Goal: Information Seeking & Learning: Learn about a topic

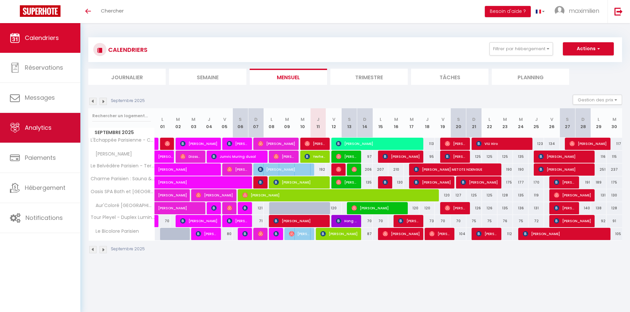
click at [43, 133] on link "Analytics" at bounding box center [40, 128] width 80 height 30
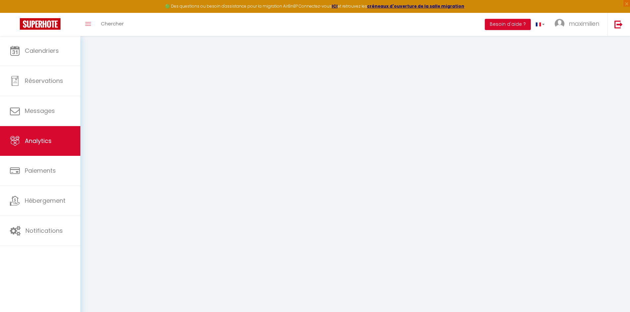
select select "2025"
select select "9"
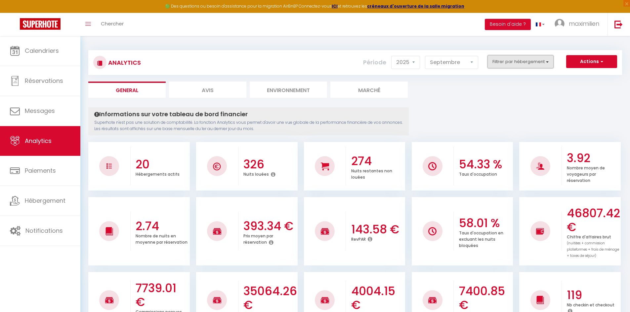
click at [498, 63] on button "Filtrer par hébergement" at bounding box center [520, 61] width 66 height 13
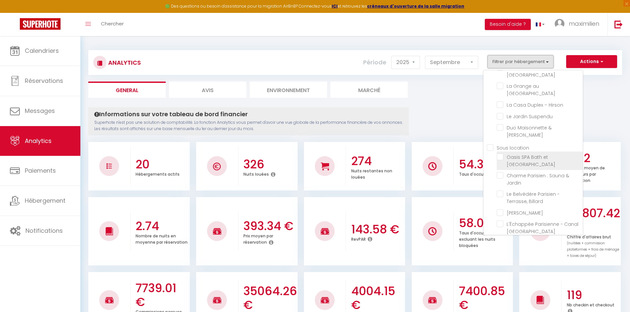
scroll to position [131, 0]
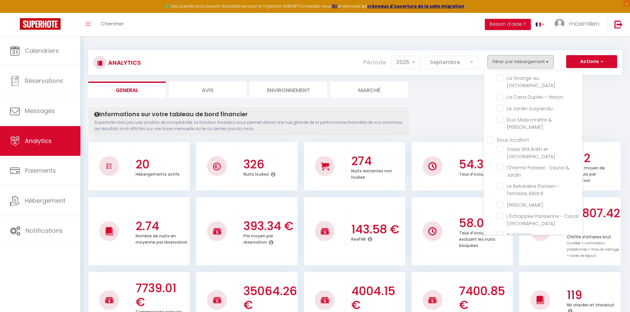
click at [491, 136] on location "Sous location" at bounding box center [535, 139] width 96 height 7
checkbox location "true"
checkbox Prestige "false"
checkbox Ravenel "false"
checkbox Beaumontois "false"
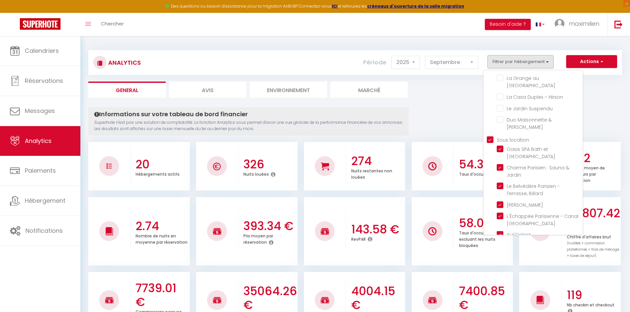
checkbox Goussainville "false"
checkbox d\'Époque "false"
checkbox Repos "false"
checkbox Goussainville "false"
checkbox Paris "false"
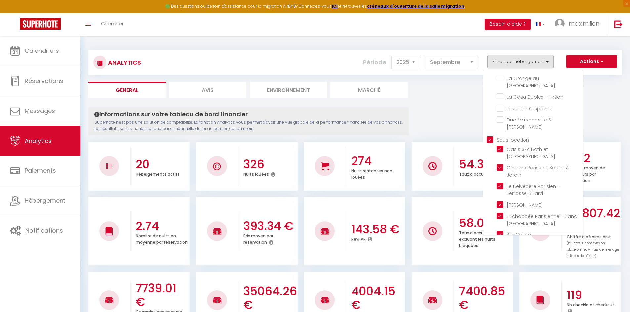
checkbox Parc "false"
checkbox Hirson "false"
checkbox Suspendu "false"
checkbox Jacuzzi "false"
checkbox Parisien "true"
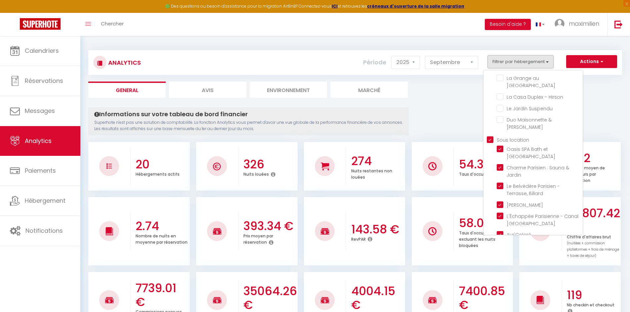
checkbox Jardin "true"
checkbox Billard "true"
checkbox Parisien "true"
checkbox St-Denis "true"
checkbox Paris "true"
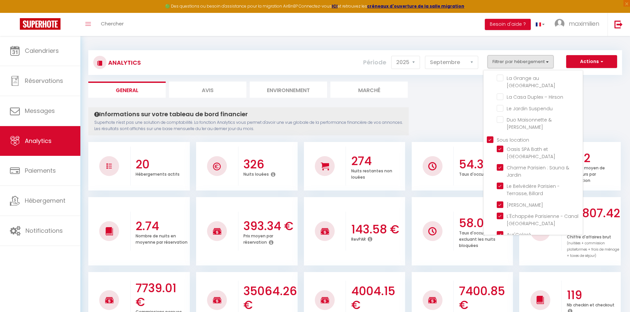
checkbox Lumineux "true"
checkbox Parisien "true"
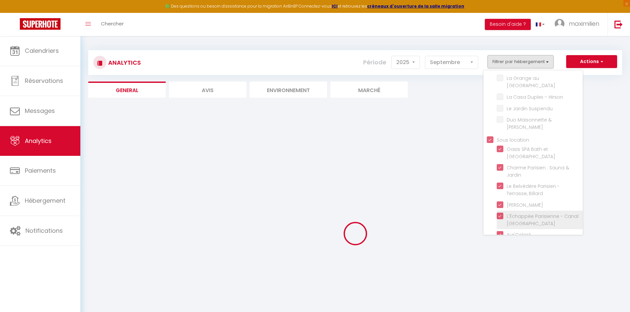
checkbox Prestige "false"
checkbox Ravenel "false"
checkbox Beaumontois "false"
checkbox Goussainville "false"
checkbox d\'Époque "false"
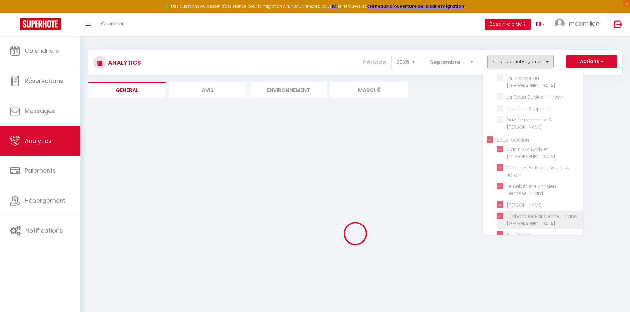
checkbox Repos "false"
checkbox Goussainville "false"
checkbox Paris "false"
checkbox Parc "false"
checkbox Hirson "false"
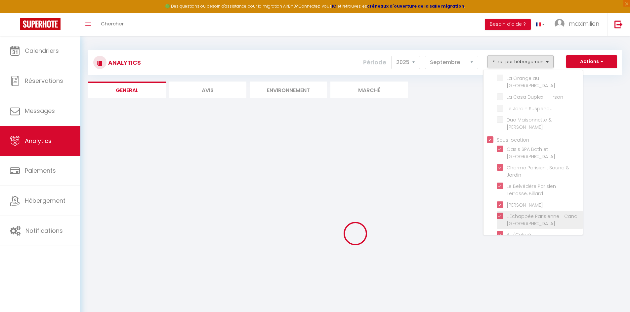
checkbox Suspendu "false"
checkbox Jacuzzi "false"
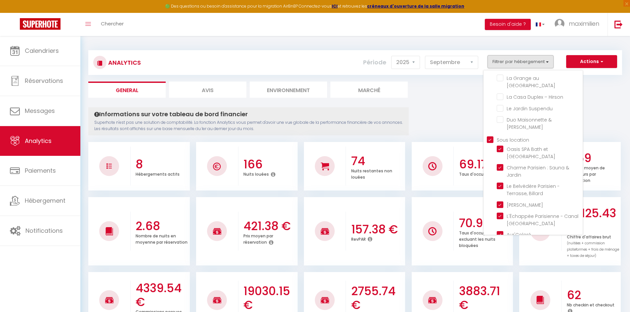
scroll to position [33, 0]
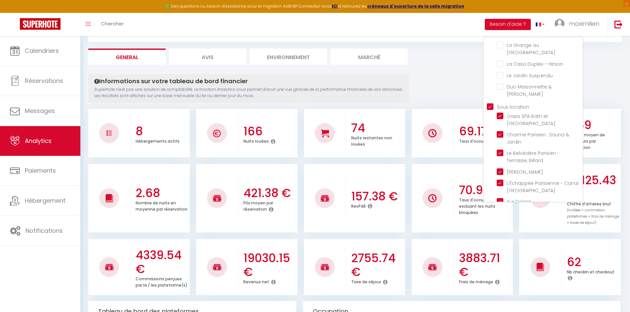
click at [499, 217] on Lumineux "checkbox" at bounding box center [539, 220] width 86 height 7
checkbox Lumineux "false"
checkbox Prestige "false"
checkbox Ravenel "false"
checkbox Beaumontois "false"
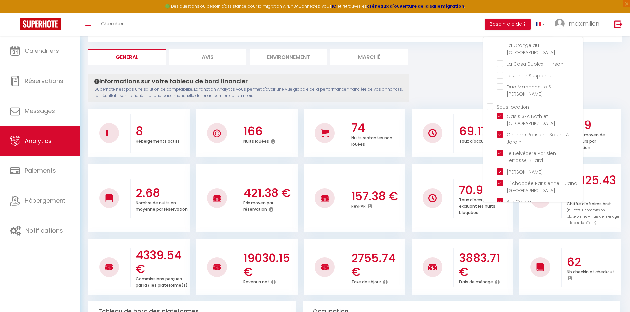
checkbox Goussainville "false"
checkbox d\'Époque "false"
checkbox Repos "false"
checkbox Goussainville "false"
checkbox Paris "false"
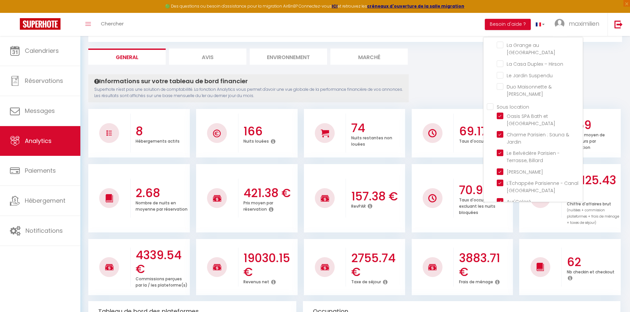
checkbox Parc "false"
checkbox Hirson "false"
checkbox Suspendu "false"
checkbox Jacuzzi "false"
checkbox location "false"
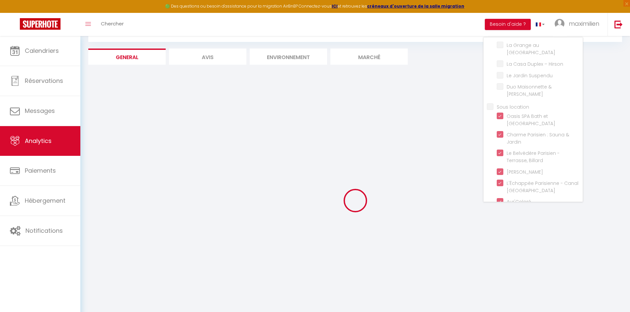
checkbox Prestige "false"
checkbox Ravenel "false"
checkbox Beaumontois "false"
checkbox Goussainville "false"
checkbox d\'Époque "false"
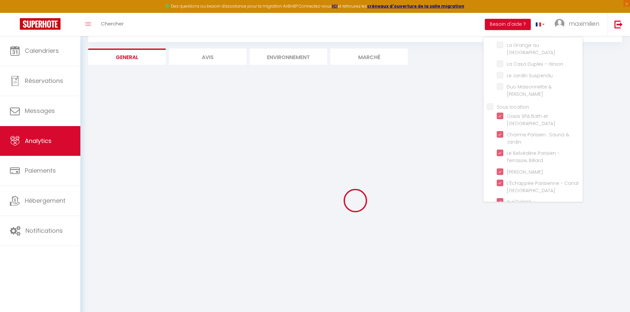
checkbox Repos "false"
checkbox Goussainville "false"
checkbox Paris "false"
checkbox Parc "false"
checkbox Hirson "false"
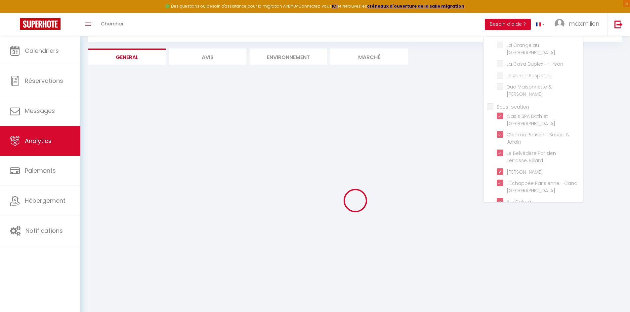
checkbox Suspendu "false"
checkbox Jacuzzi "false"
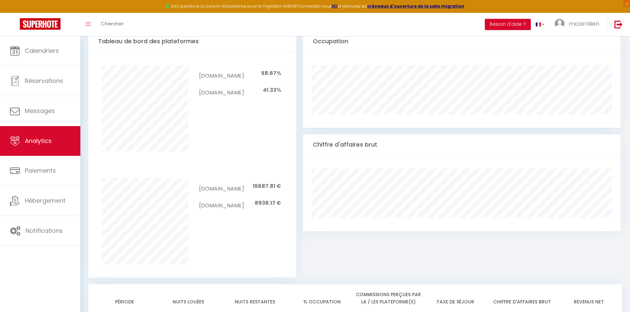
scroll to position [231, 0]
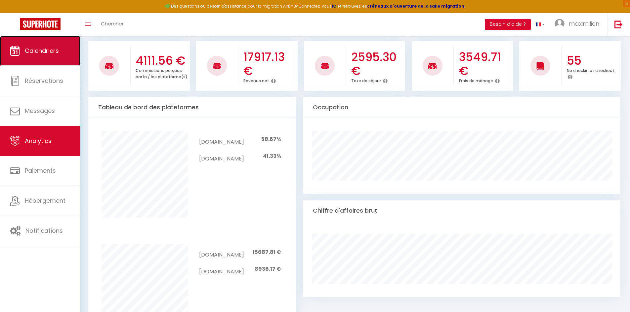
click at [46, 59] on link "Calendriers" at bounding box center [40, 51] width 80 height 30
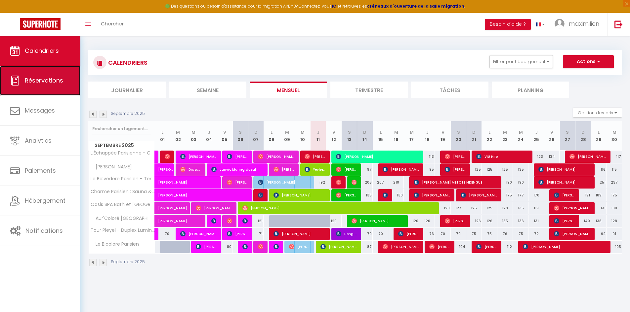
click at [44, 89] on link "Réservations" at bounding box center [40, 81] width 80 height 30
select select "not_cancelled"
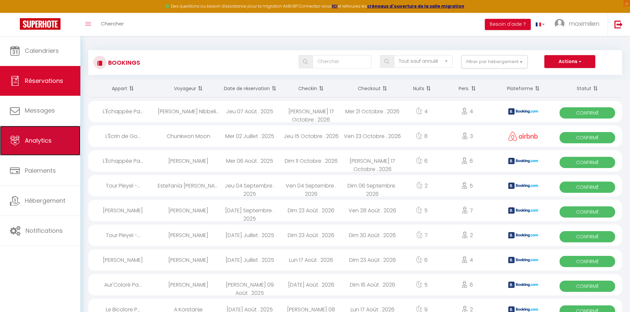
click at [43, 131] on link "Analytics" at bounding box center [40, 141] width 80 height 30
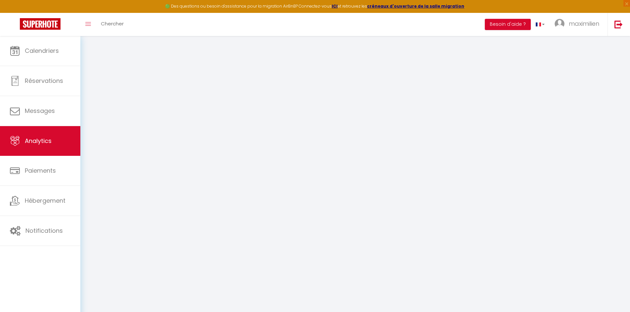
select select "2025"
select select "9"
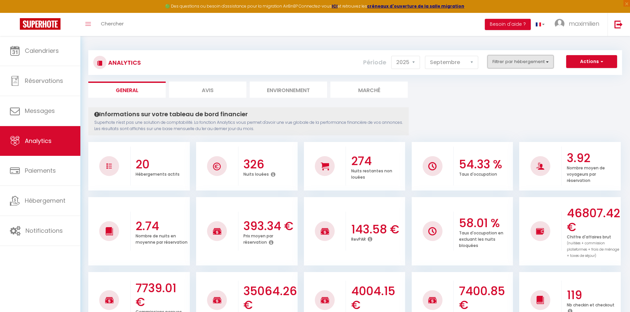
click at [516, 62] on button "Filtrer par hébergement" at bounding box center [520, 61] width 66 height 13
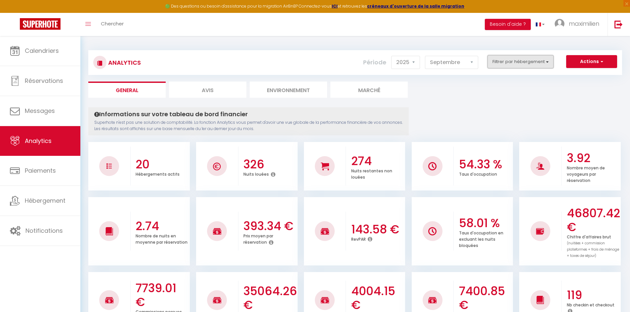
click at [500, 66] on button "Filtrer par hébergement" at bounding box center [520, 61] width 66 height 13
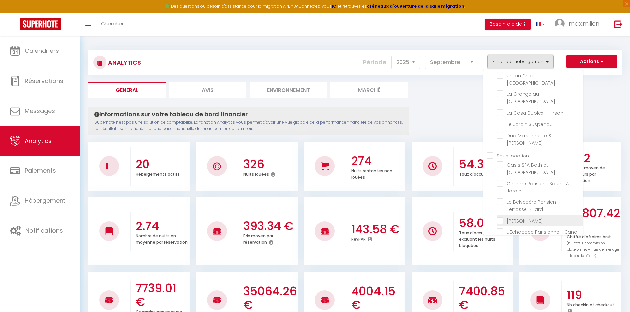
scroll to position [131, 0]
click at [497, 262] on Parisien "checkbox" at bounding box center [539, 265] width 86 height 7
checkbox Parisien "true"
checkbox Prestige "false"
checkbox Ravenel "false"
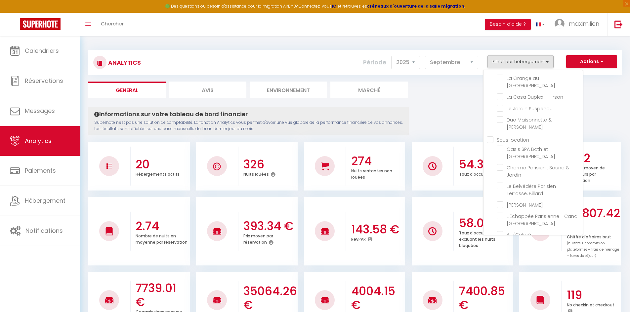
checkbox Beaumontois "false"
checkbox Goussainville "false"
checkbox d\'Époque "false"
checkbox Repos "false"
checkbox Goussainville "false"
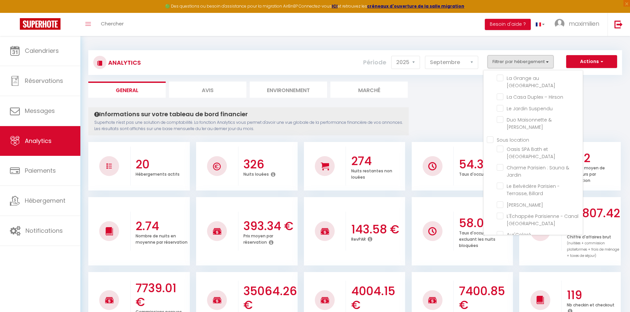
checkbox Paris "false"
checkbox Parc "false"
checkbox Hirson "false"
checkbox Suspendu "false"
checkbox Jacuzzi "false"
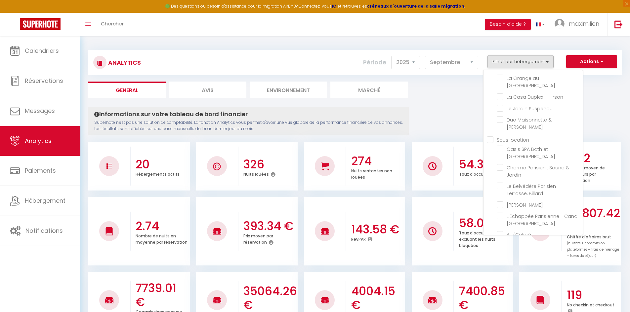
checkbox Parisien "false"
checkbox Jardin "false"
checkbox Billard "false"
checkbox Parisien "false"
checkbox St-Denis "false"
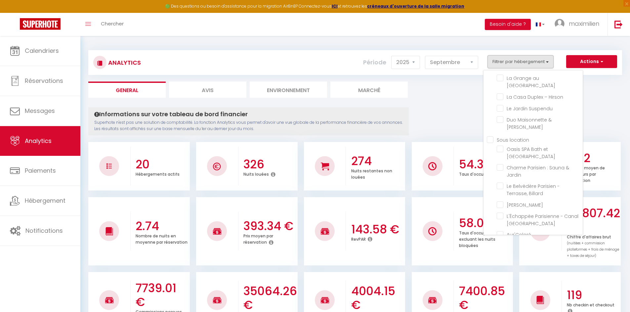
checkbox Paris "false"
checkbox Lumineux "false"
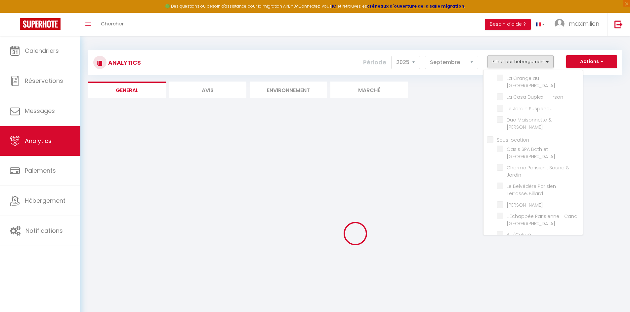
checkbox Prestige "false"
checkbox Ravenel "false"
checkbox Beaumontois "false"
checkbox Goussainville "false"
checkbox d\'Époque "false"
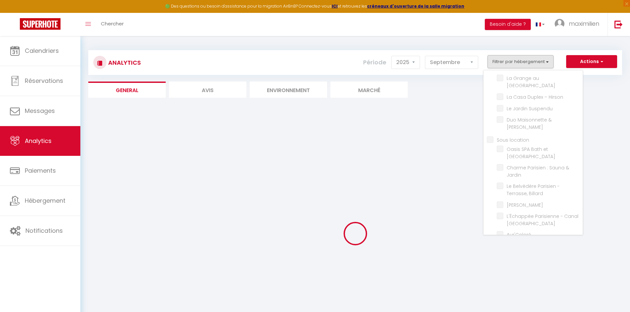
checkbox Repos "false"
checkbox Goussainville "false"
checkbox Paris "false"
checkbox Parc "false"
checkbox Hirson "false"
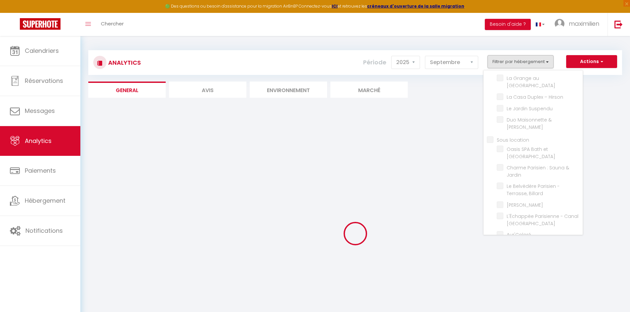
checkbox Suspendu "false"
checkbox Jacuzzi "false"
checkbox Parisien "false"
checkbox Jardin "false"
checkbox Billard "false"
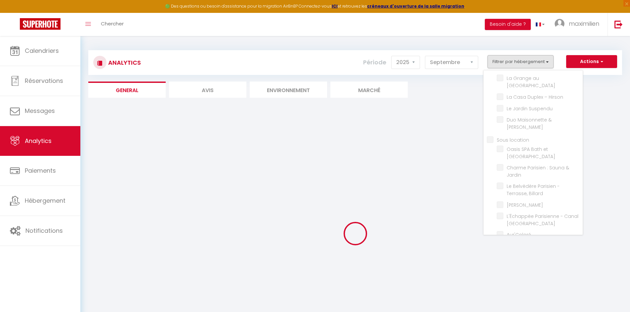
checkbox Parisien "false"
checkbox St-Denis "false"
checkbox Paris "false"
checkbox Lumineux "false"
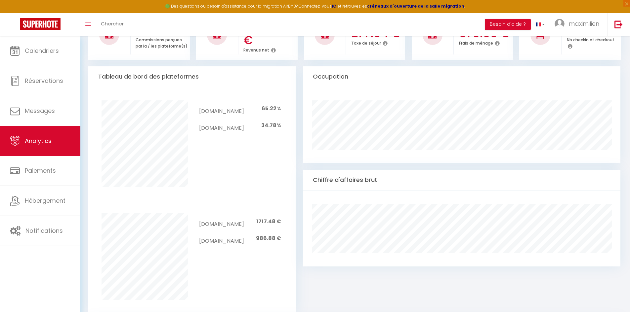
scroll to position [264, 0]
